Goal: Information Seeking & Learning: Learn about a topic

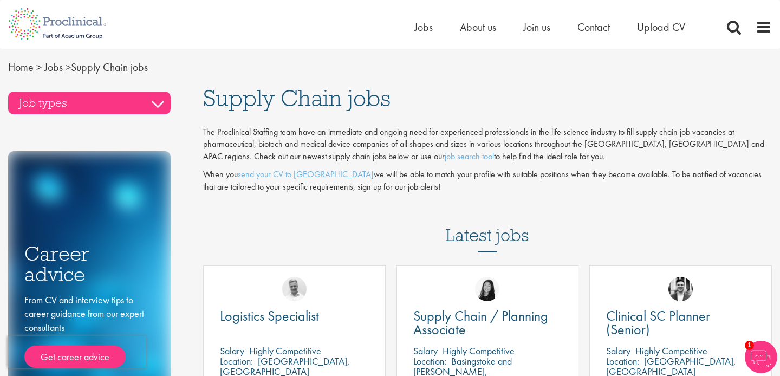
click at [152, 100] on h3 "Job types" at bounding box center [89, 103] width 163 height 23
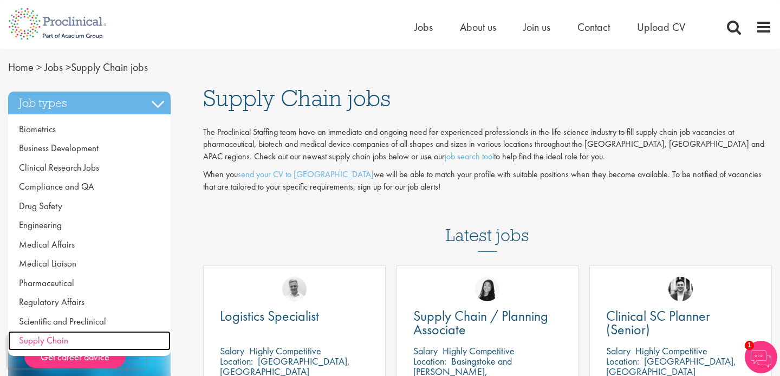
click at [47, 346] on link "Supply Chain" at bounding box center [89, 341] width 163 height 20
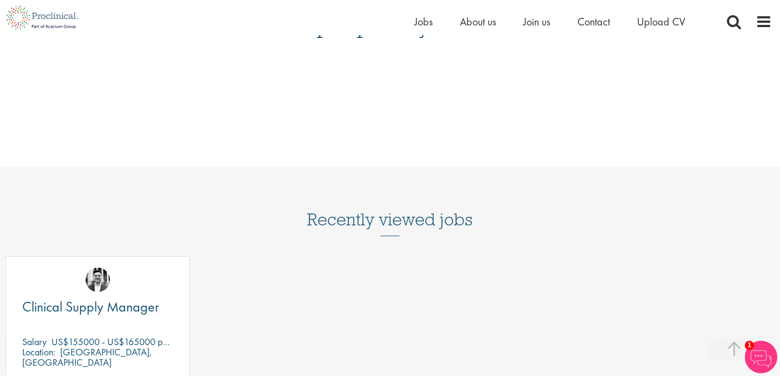
scroll to position [1198, 0]
